Goal: Information Seeking & Learning: Learn about a topic

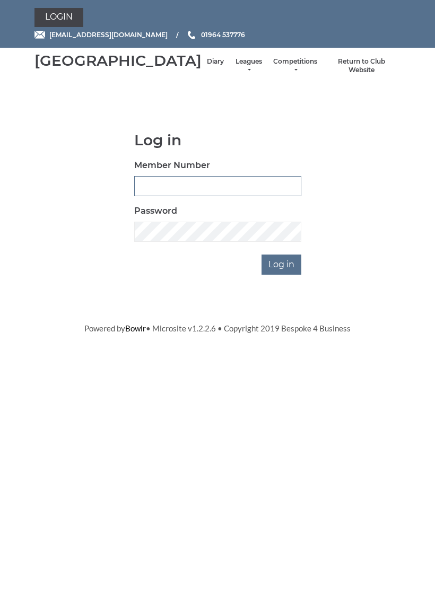
type input "0927"
click at [282, 275] on input "Log in" at bounding box center [281, 265] width 40 height 20
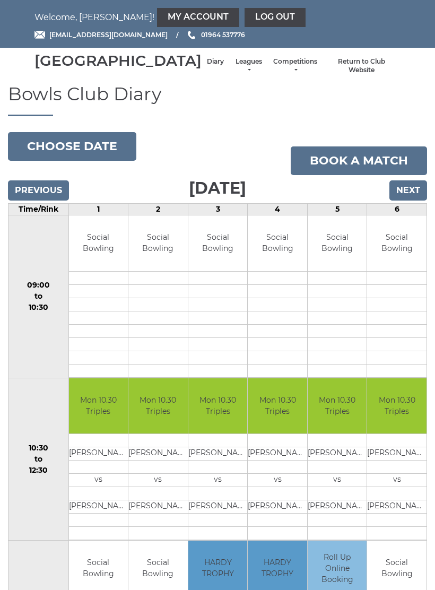
click at [157, 14] on link "My Account" at bounding box center [198, 17] width 82 height 19
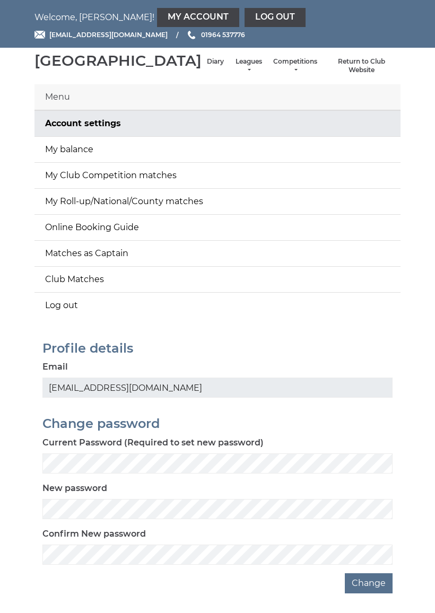
click at [84, 157] on link "My balance" at bounding box center [217, 149] width 366 height 25
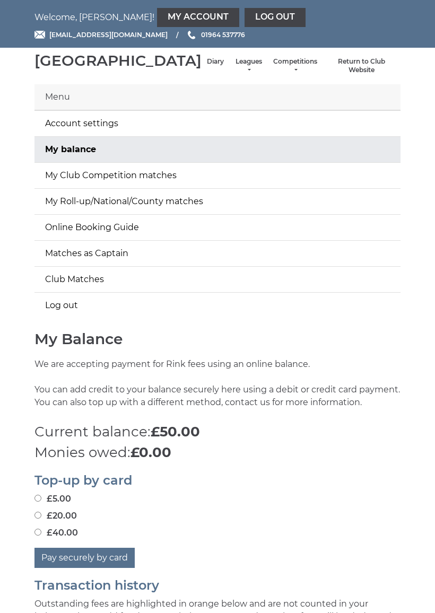
click at [234, 70] on link "Leagues" at bounding box center [248, 65] width 28 height 17
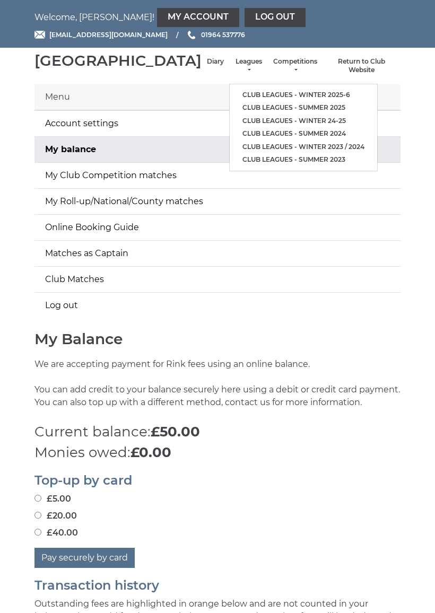
click at [280, 91] on li "Club leagues - Winter 2025-6" at bounding box center [303, 95] width 147 height 13
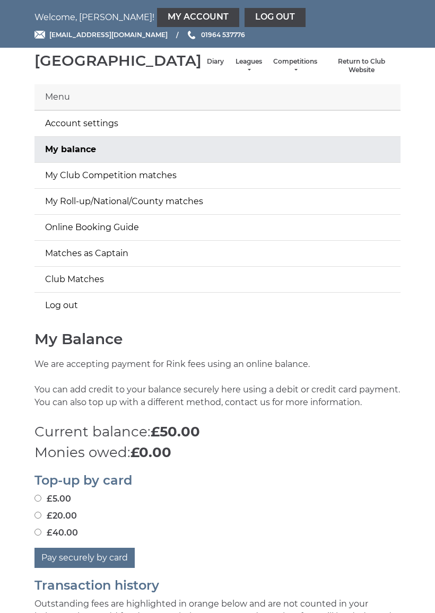
click at [229, 66] on li "Leagues Club leagues - Winter 2025-6 Club leagues - Summer 2025 Club leagues - …" at bounding box center [248, 66] width 39 height 28
click at [229, 68] on li "Leagues Club leagues - Winter 2025-6 Club leagues - Summer 2025 Club leagues - …" at bounding box center [248, 66] width 39 height 28
click at [234, 75] on link "Leagues" at bounding box center [248, 65] width 28 height 17
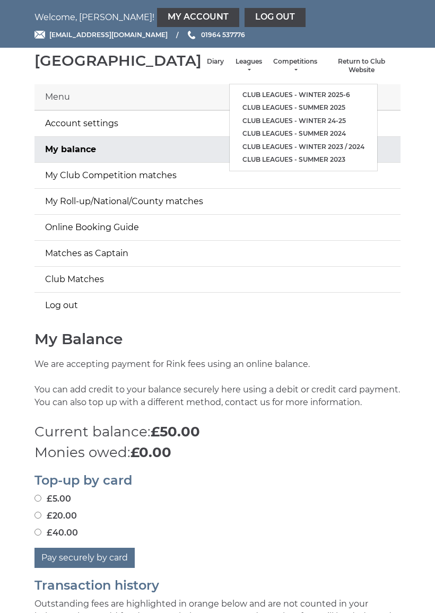
click at [272, 93] on link "Club leagues - Winter 2025-6" at bounding box center [303, 95] width 147 height 13
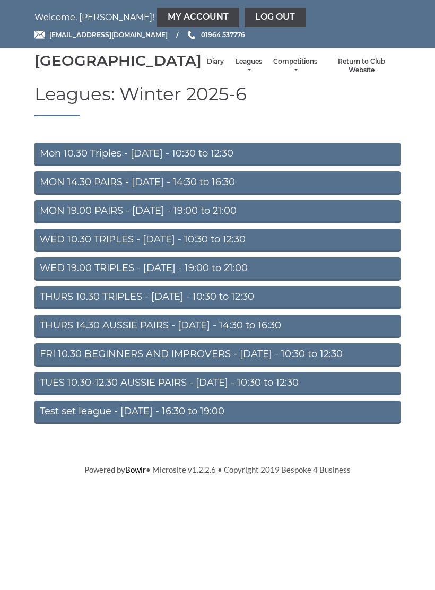
click at [184, 163] on link "Mon 10.30 Triples - Monday - 10:30 to 12:30" at bounding box center [217, 154] width 366 height 23
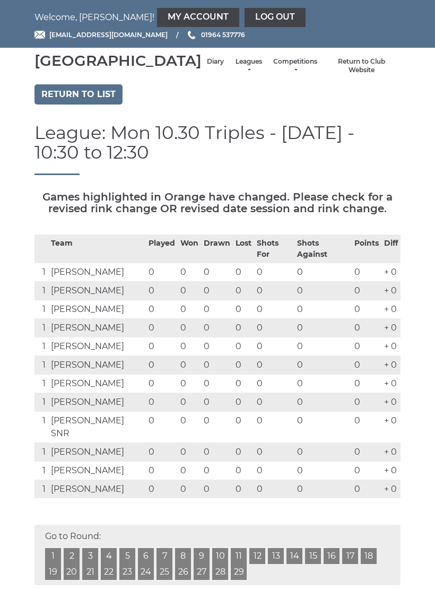
click at [208, 62] on div "Hornsea Bowls Centre Diary Leagues Club leagues - Winter 2025-6 Club leagues - …" at bounding box center [218, 66] width 382 height 28
click at [229, 63] on li "Leagues Club leagues - Winter 2025-6 Club leagues - Summer 2025 Club leagues - …" at bounding box center [248, 66] width 39 height 28
click at [234, 75] on link "Leagues" at bounding box center [248, 65] width 28 height 17
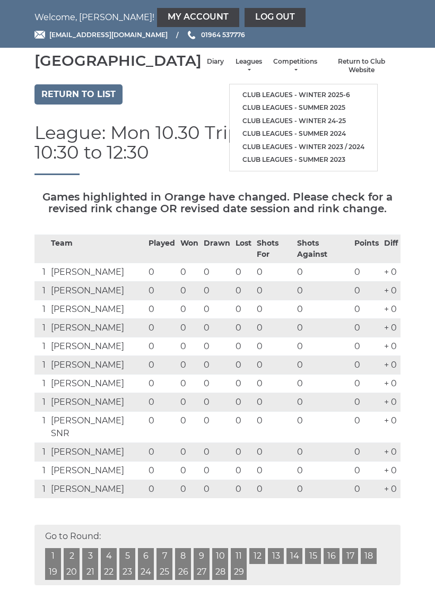
click at [276, 89] on ul "Club leagues - Winter 2025-6 Club leagues - Summer 2025 Club leagues - Winter 2…" at bounding box center [303, 127] width 148 height 87
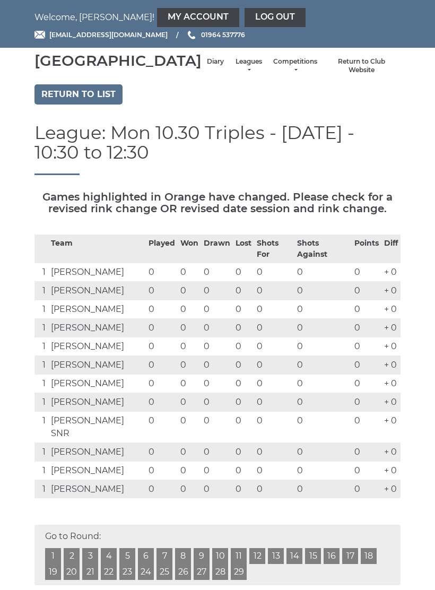
click at [234, 73] on li "Leagues Club leagues - Winter 2025-6 Club leagues - Summer 2025 Club leagues - …" at bounding box center [248, 66] width 39 height 28
click at [234, 72] on link "Leagues" at bounding box center [248, 65] width 28 height 17
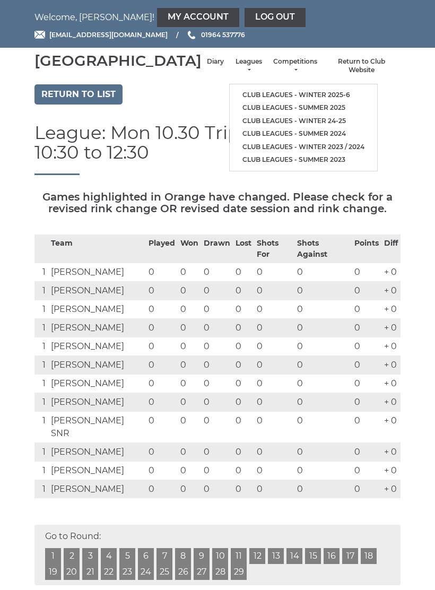
click at [268, 92] on link "Club leagues - Winter 2025-6" at bounding box center [303, 95] width 147 height 13
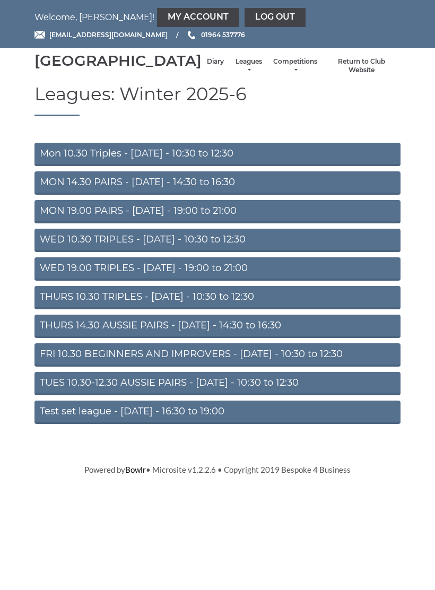
click at [171, 309] on link "THURS 10.30 TRIPLES - Thursday - 10:30 to 12:30" at bounding box center [217, 297] width 366 height 23
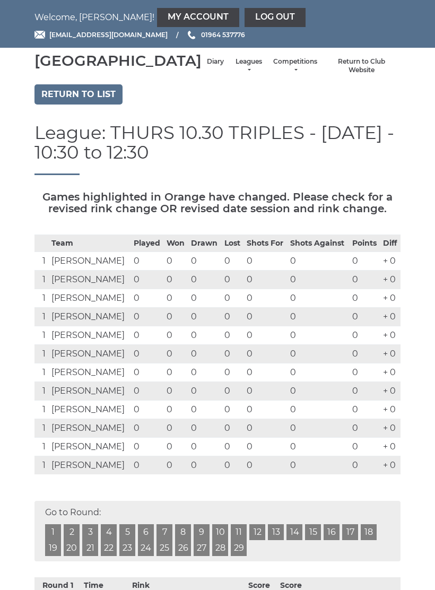
click at [244, 14] on link "Log out" at bounding box center [274, 17] width 61 height 19
